Goal: Check status: Check status

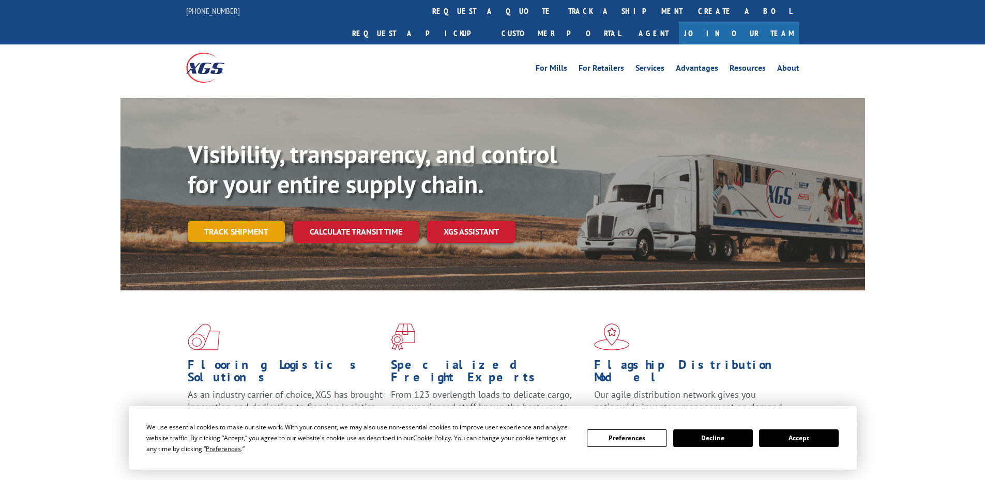
click at [238, 221] on link "Track shipment" at bounding box center [236, 232] width 97 height 22
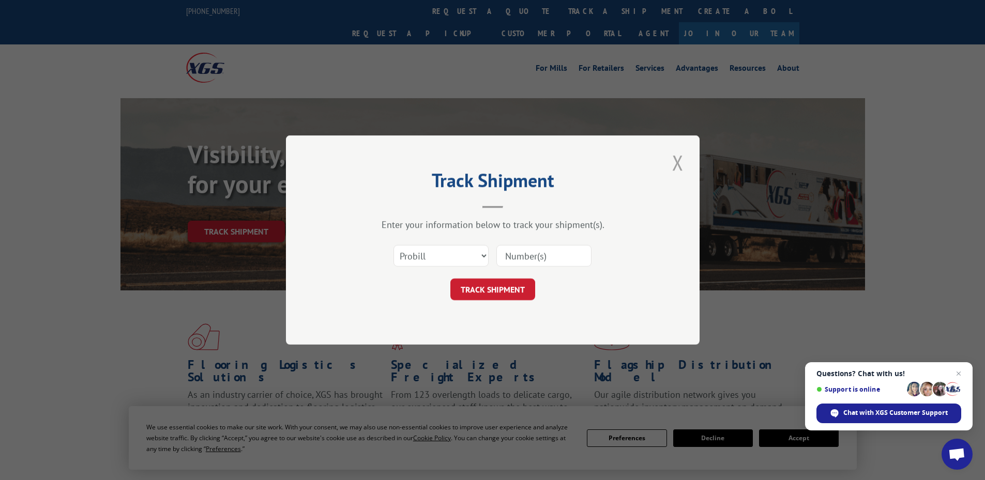
drag, startPoint x: 674, startPoint y: 164, endPoint x: 796, endPoint y: 262, distance: 156.3
click at [676, 165] on button "Close modal" at bounding box center [678, 162] width 18 height 28
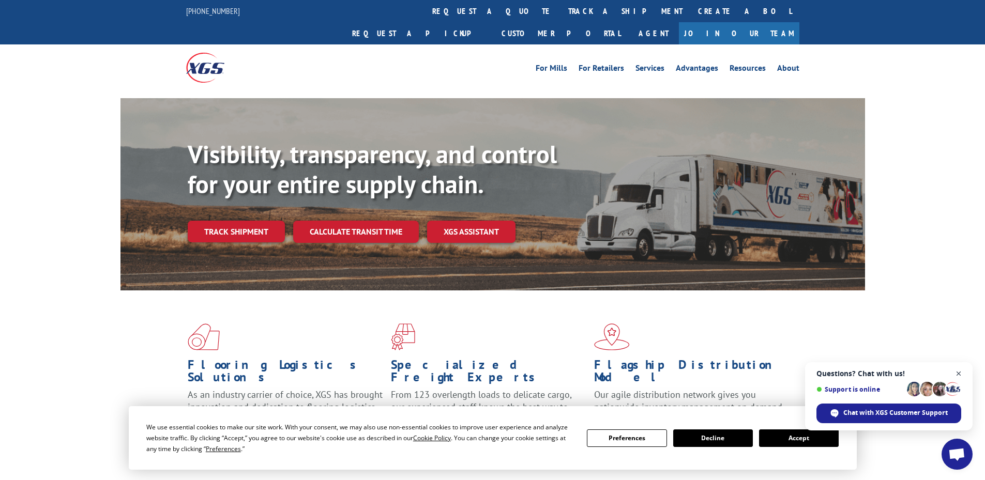
click at [961, 373] on span "Open chat" at bounding box center [959, 374] width 13 height 13
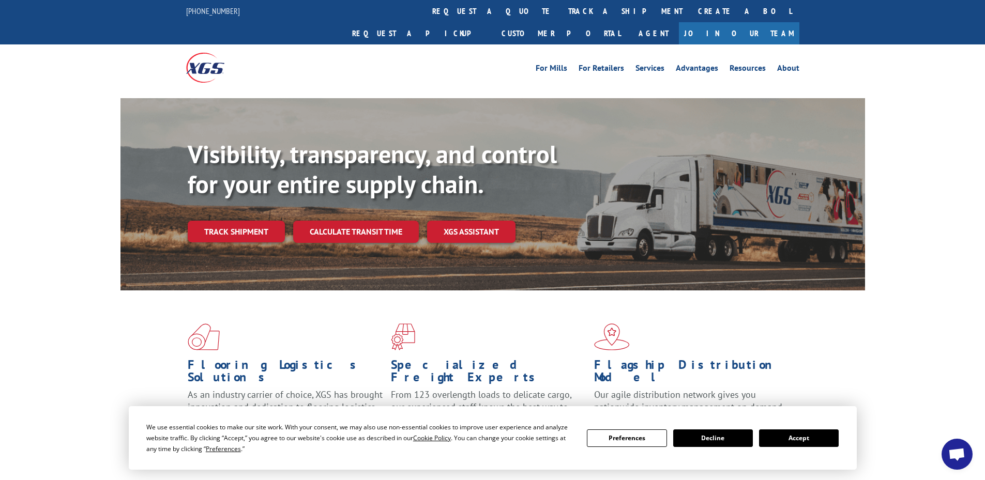
click at [824, 432] on button "Accept" at bounding box center [799, 439] width 80 height 18
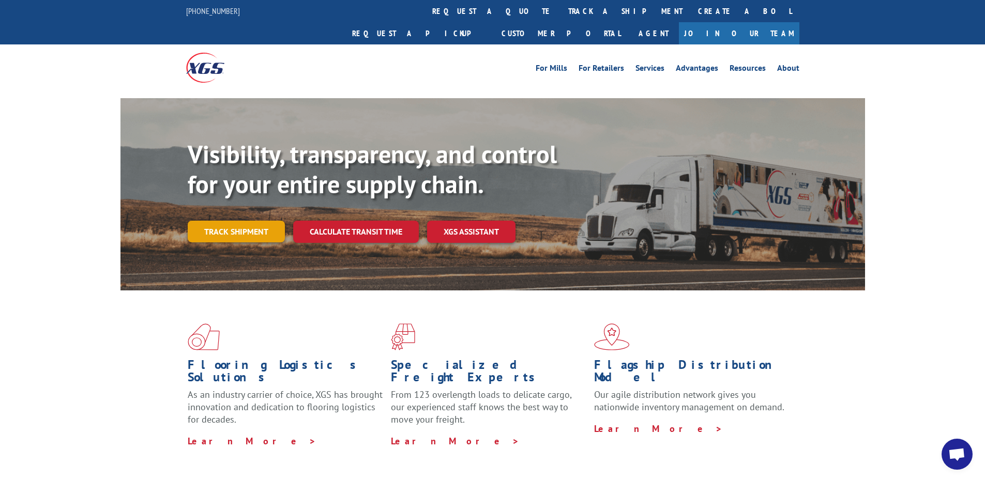
click at [222, 221] on link "Track shipment" at bounding box center [236, 232] width 97 height 22
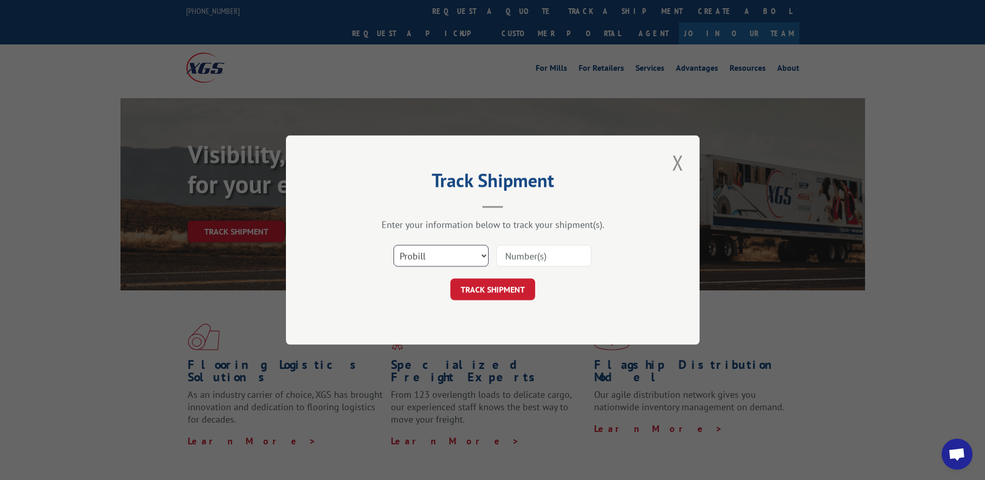
click at [456, 257] on select "Select category... Probill BOL PO" at bounding box center [441, 256] width 95 height 22
select select "bol"
click at [394, 245] on select "Select category... Probill BOL PO" at bounding box center [441, 256] width 95 height 22
click at [553, 254] on input at bounding box center [543, 256] width 95 height 22
paste input "5953213"
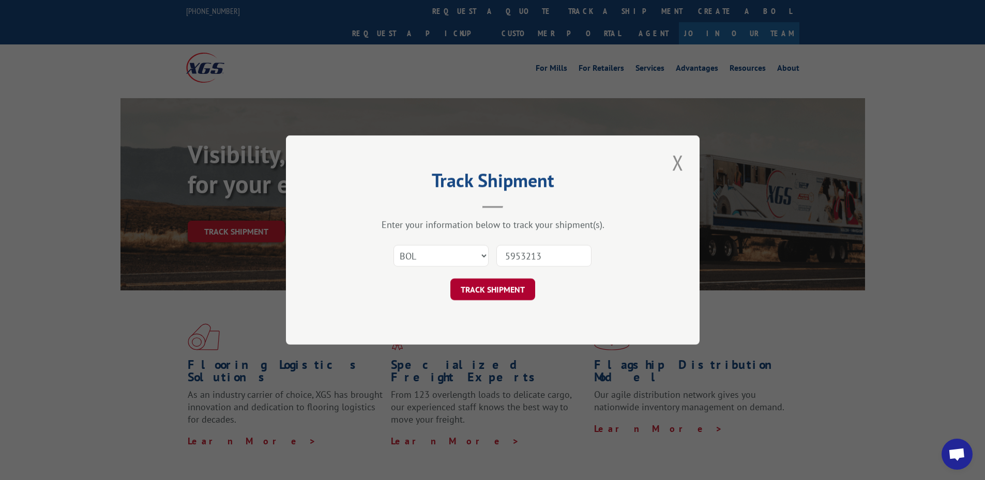
type input "5953213"
click at [494, 289] on button "TRACK SHIPMENT" at bounding box center [492, 290] width 85 height 22
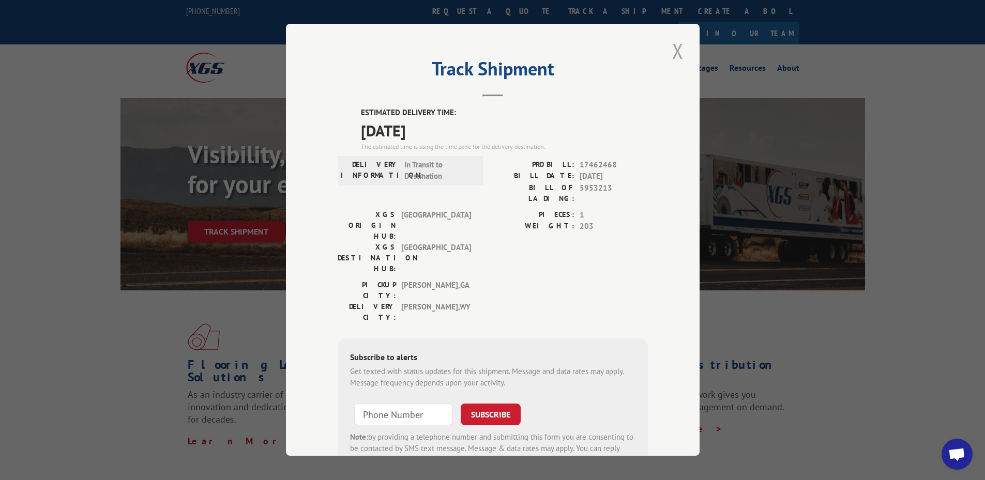
click at [671, 47] on button "Close modal" at bounding box center [678, 51] width 18 height 28
